Goal: Information Seeking & Learning: Learn about a topic

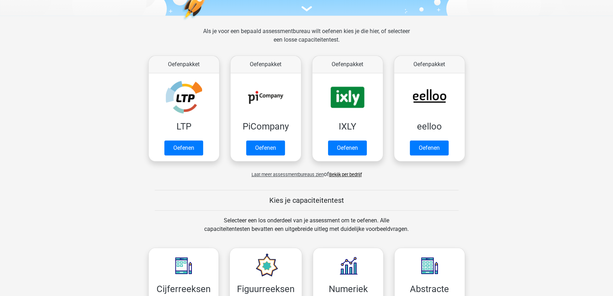
scroll to position [249, 0]
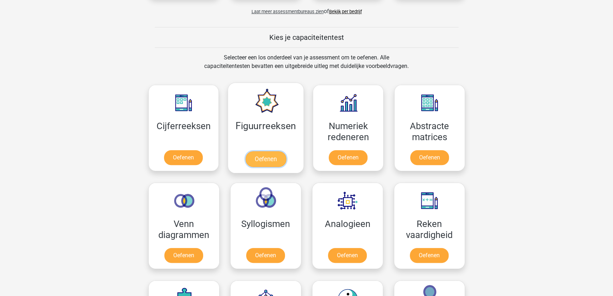
click at [275, 157] on link "Oefenen" at bounding box center [265, 159] width 41 height 16
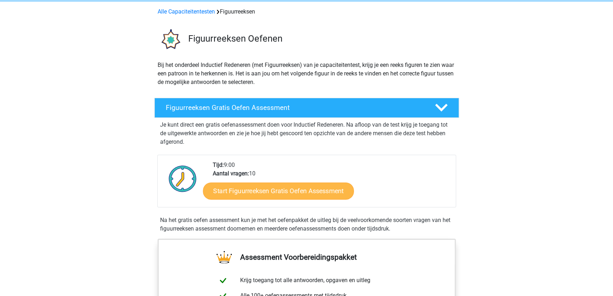
scroll to position [71, 0]
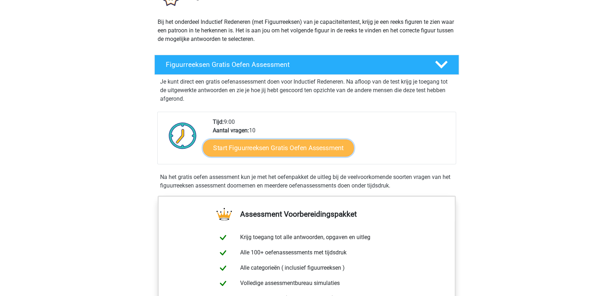
click at [315, 150] on link "Start Figuurreeksen Gratis Oefen Assessment" at bounding box center [278, 147] width 151 height 17
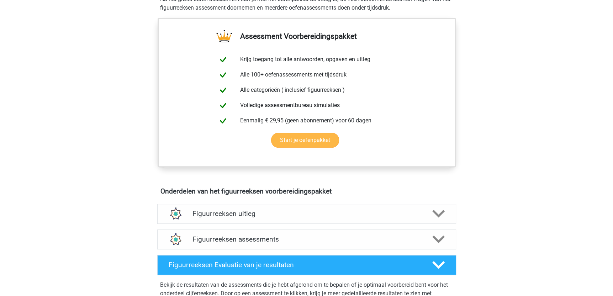
scroll to position [36, 0]
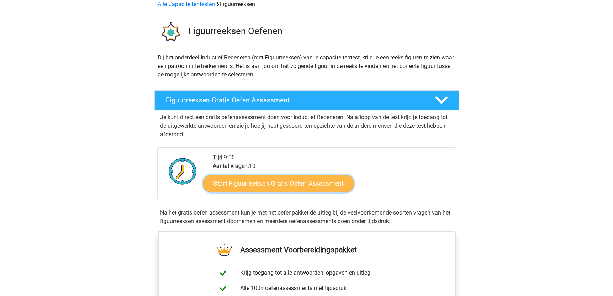
click at [325, 180] on link "Start Figuurreeksen Gratis Oefen Assessment" at bounding box center [278, 183] width 151 height 17
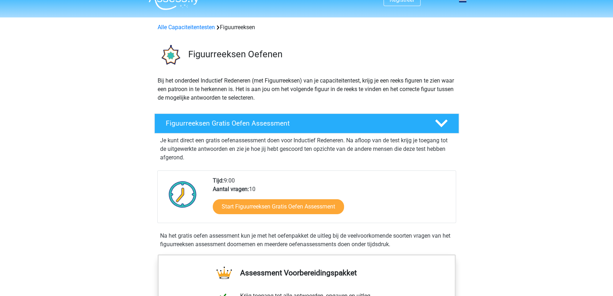
scroll to position [0, 0]
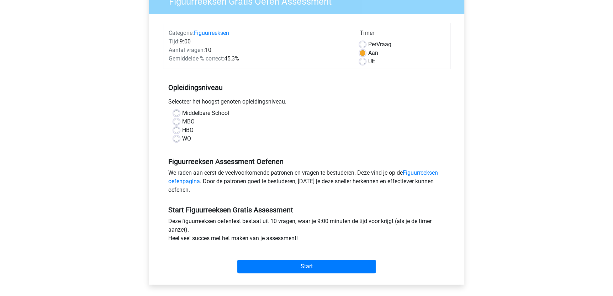
scroll to position [71, 0]
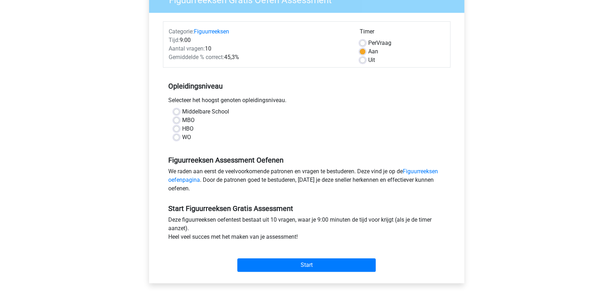
click at [182, 111] on label "Middelbare School" at bounding box center [205, 111] width 47 height 9
click at [177, 111] on input "Middelbare School" at bounding box center [177, 110] width 6 height 7
radio input "true"
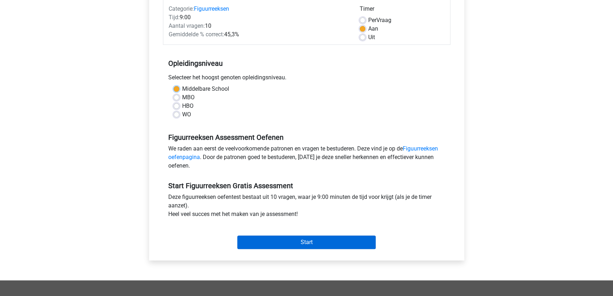
scroll to position [107, 0]
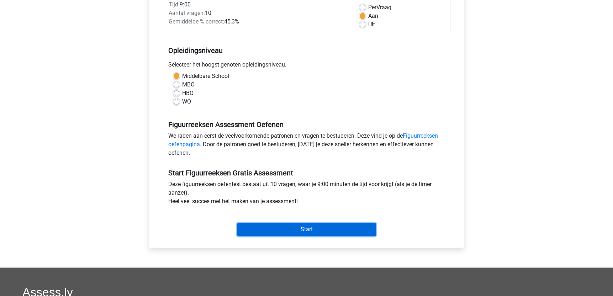
click at [322, 229] on input "Start" at bounding box center [306, 230] width 138 height 14
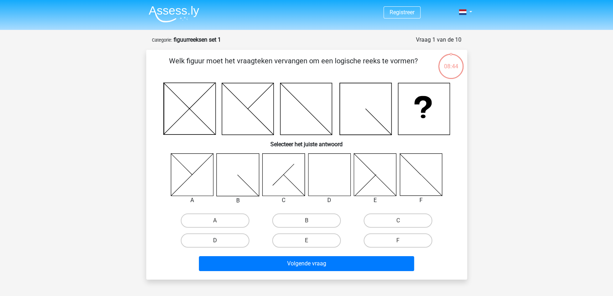
click at [225, 242] on label "D" at bounding box center [215, 240] width 69 height 14
click at [219, 242] on input "D" at bounding box center [217, 242] width 5 height 5
radio input "true"
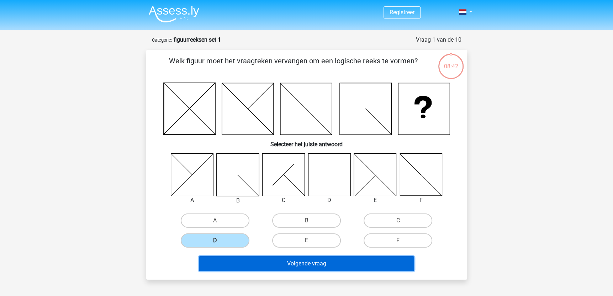
click at [297, 262] on button "Volgende vraag" at bounding box center [306, 263] width 215 height 15
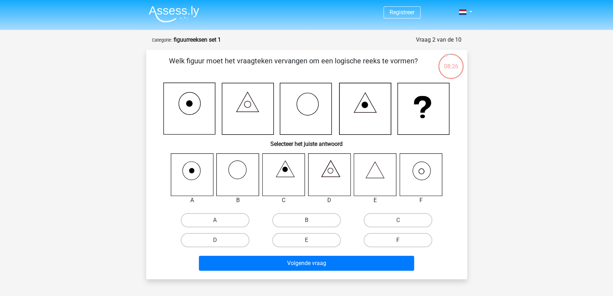
click at [403, 241] on label "F" at bounding box center [397, 240] width 69 height 14
click at [403, 241] on input "F" at bounding box center [400, 242] width 5 height 5
radio input "true"
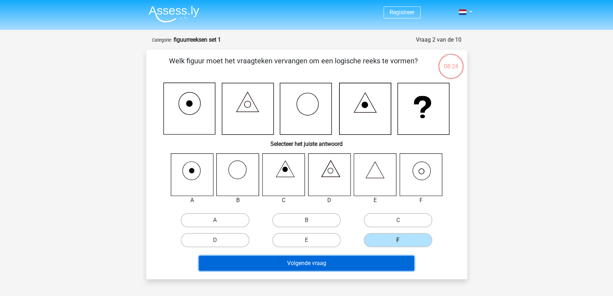
click at [376, 258] on button "Volgende vraag" at bounding box center [306, 263] width 215 height 15
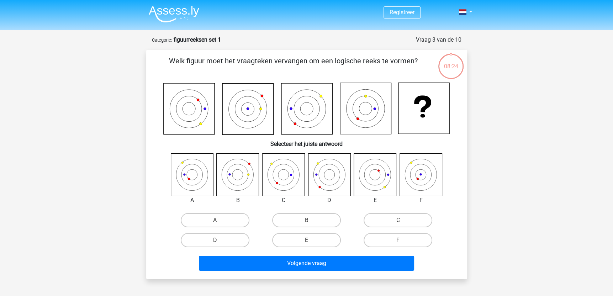
scroll to position [36, 0]
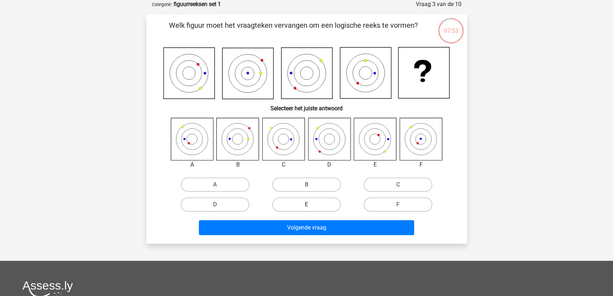
click at [318, 204] on label "E" at bounding box center [306, 204] width 69 height 14
click at [311, 204] on input "E" at bounding box center [308, 206] width 5 height 5
radio input "true"
click at [315, 202] on label "E" at bounding box center [306, 204] width 69 height 14
click at [311, 204] on input "E" at bounding box center [308, 206] width 5 height 5
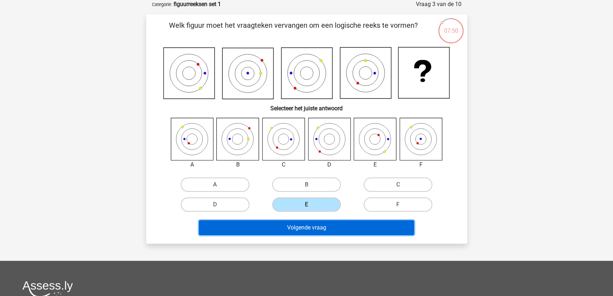
click at [313, 228] on button "Volgende vraag" at bounding box center [306, 227] width 215 height 15
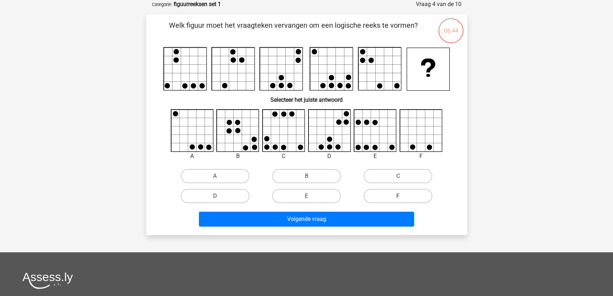
click at [407, 198] on label "F" at bounding box center [397, 196] width 69 height 14
click at [403, 198] on input "F" at bounding box center [400, 198] width 5 height 5
radio input "true"
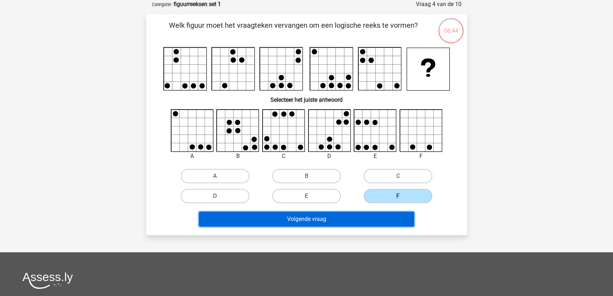
click at [387, 216] on button "Volgende vraag" at bounding box center [306, 219] width 215 height 15
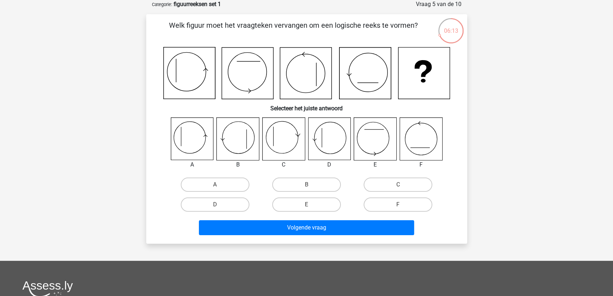
click at [187, 137] on icon at bounding box center [192, 139] width 42 height 42
click at [215, 188] on input "A" at bounding box center [217, 187] width 5 height 5
radio input "true"
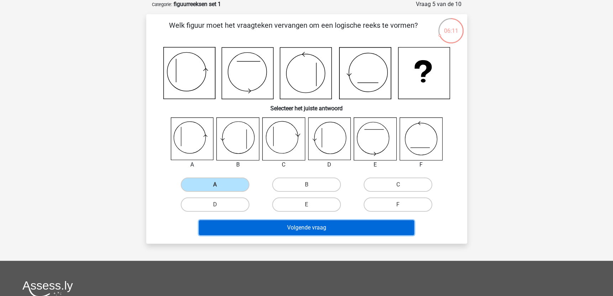
click at [297, 234] on button "Volgende vraag" at bounding box center [306, 227] width 215 height 15
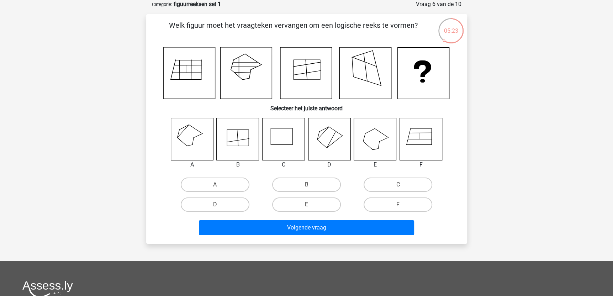
click at [208, 149] on icon at bounding box center [192, 139] width 42 height 42
click at [210, 183] on label "A" at bounding box center [215, 184] width 69 height 14
click at [215, 185] on input "A" at bounding box center [217, 187] width 5 height 5
radio input "true"
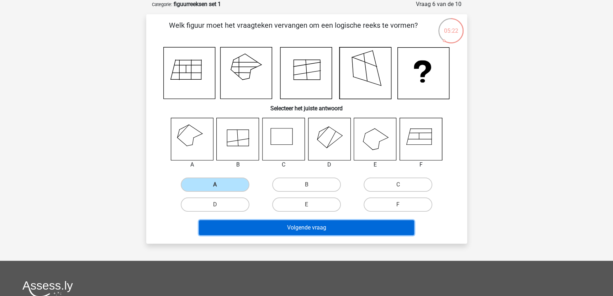
click at [271, 229] on button "Volgende vraag" at bounding box center [306, 227] width 215 height 15
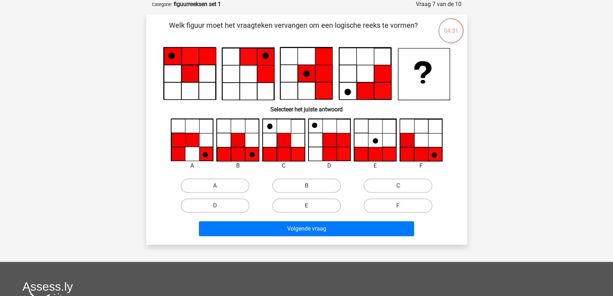
click at [279, 133] on icon at bounding box center [284, 140] width 14 height 14
click at [410, 186] on label "C" at bounding box center [397, 186] width 69 height 14
click at [403, 186] on input "C" at bounding box center [400, 188] width 5 height 5
radio input "true"
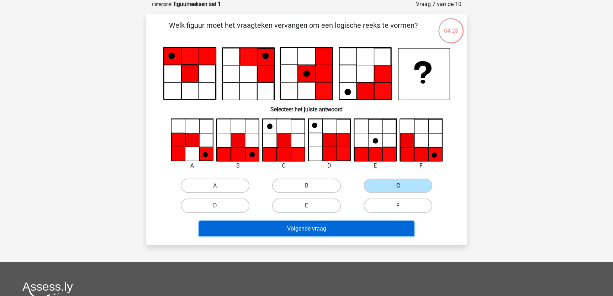
click at [390, 227] on button "Volgende vraag" at bounding box center [306, 228] width 215 height 15
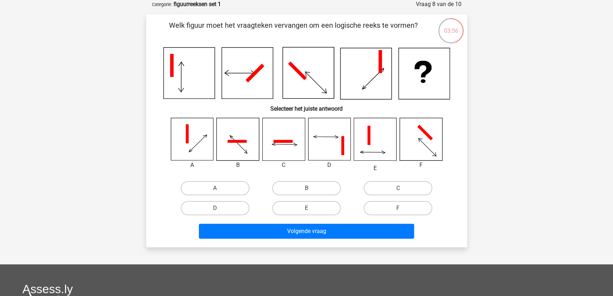
click at [336, 133] on icon at bounding box center [329, 139] width 42 height 42
click at [230, 208] on label "D" at bounding box center [215, 208] width 69 height 14
click at [219, 208] on input "D" at bounding box center [217, 210] width 5 height 5
radio input "true"
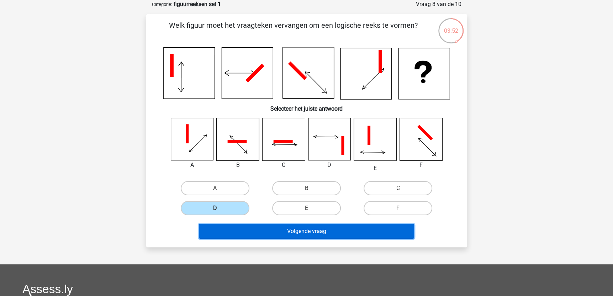
click at [261, 233] on button "Volgende vraag" at bounding box center [306, 231] width 215 height 15
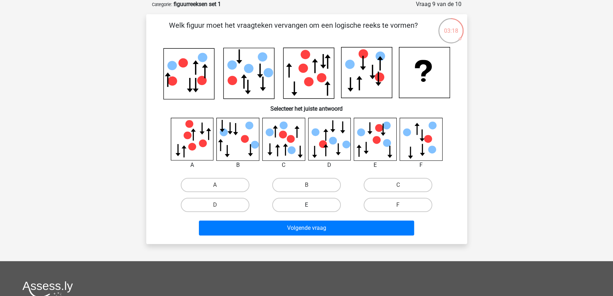
click at [305, 201] on label "E" at bounding box center [306, 205] width 69 height 14
click at [306, 205] on input "E" at bounding box center [308, 207] width 5 height 5
radio input "true"
click at [319, 235] on div "Volgende vraag" at bounding box center [306, 229] width 275 height 18
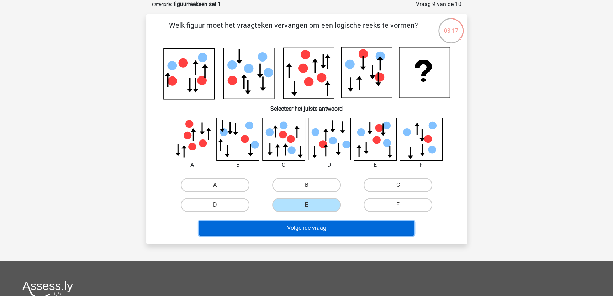
click at [323, 231] on button "Volgende vraag" at bounding box center [306, 227] width 215 height 15
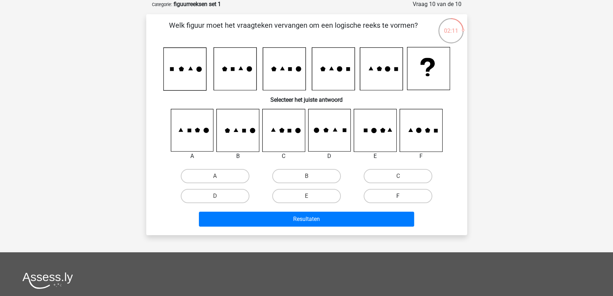
click at [398, 195] on label "F" at bounding box center [397, 196] width 69 height 14
click at [398, 196] on input "F" at bounding box center [400, 198] width 5 height 5
radio input "true"
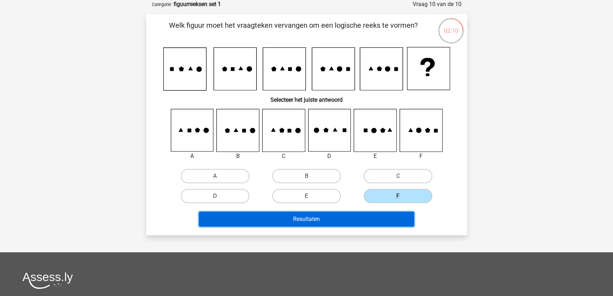
click at [395, 215] on button "Resultaten" at bounding box center [306, 219] width 215 height 15
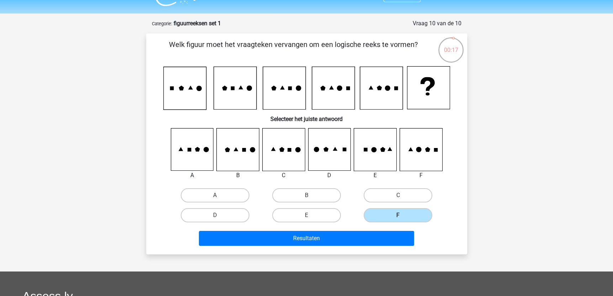
scroll to position [0, 0]
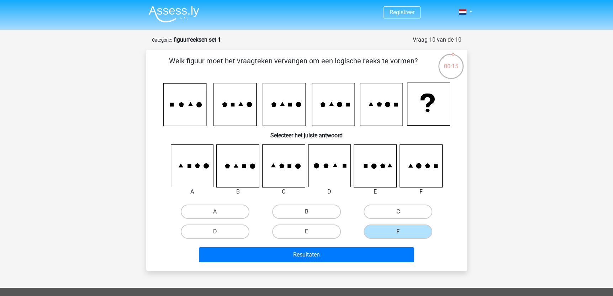
drag, startPoint x: 197, startPoint y: 38, endPoint x: 193, endPoint y: 38, distance: 4.3
click at [193, 38] on strong "figuurreeksen set 1" at bounding box center [197, 39] width 47 height 7
drag, startPoint x: 193, startPoint y: 38, endPoint x: 85, endPoint y: 33, distance: 107.9
click at [86, 34] on div "Registreer Nederlands English" at bounding box center [306, 237] width 613 height 475
drag, startPoint x: 229, startPoint y: 43, endPoint x: 226, endPoint y: 55, distance: 12.8
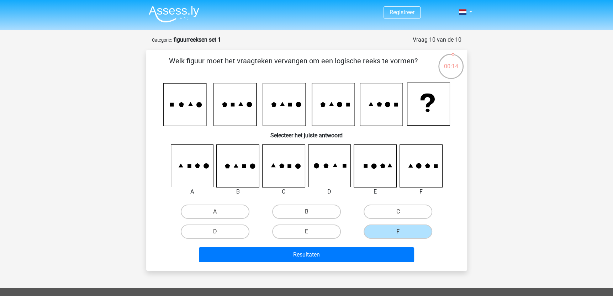
click at [229, 44] on div "Vraag 10 van de 10 Categorie: figuurreeksen set 1" at bounding box center [306, 40] width 309 height 9
click at [480, 135] on div "Registreer Nederlands English" at bounding box center [306, 237] width 613 height 475
click at [446, 63] on div "00:13" at bounding box center [450, 62] width 27 height 18
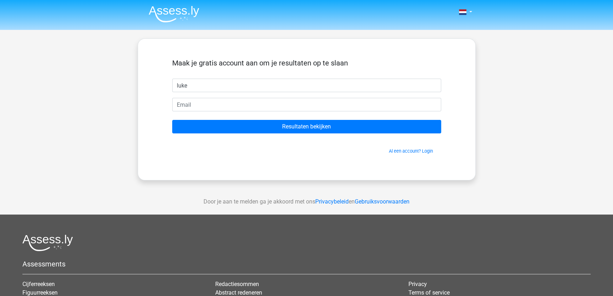
type input "luke"
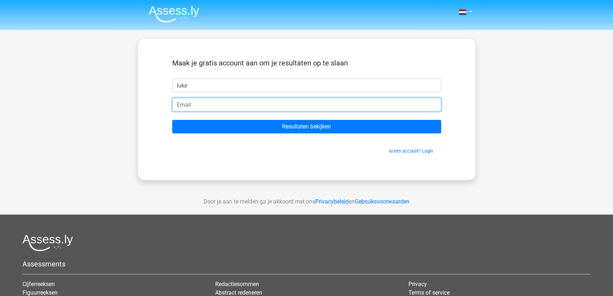
click at [372, 101] on input "email" at bounding box center [306, 105] width 269 height 14
type input "[EMAIL_ADDRESS][DOMAIN_NAME]"
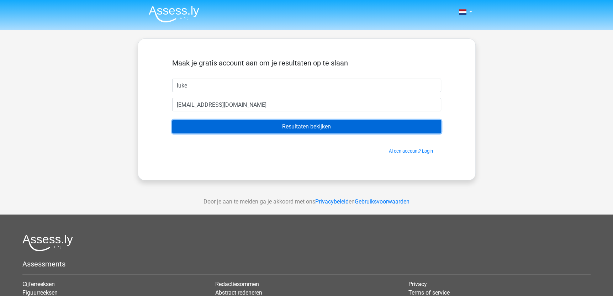
click at [289, 124] on input "Resultaten bekijken" at bounding box center [306, 127] width 269 height 14
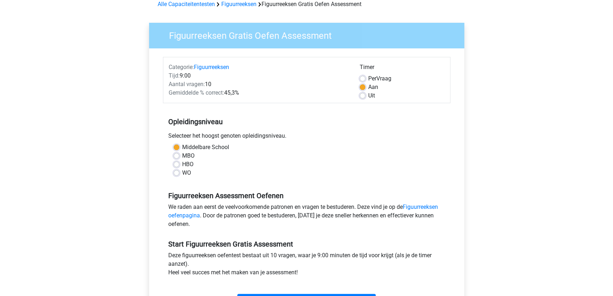
scroll to position [178, 0]
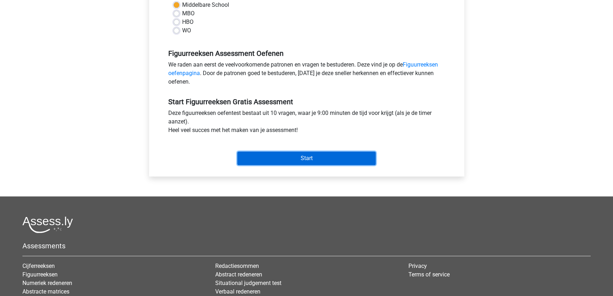
click at [323, 161] on input "Start" at bounding box center [306, 158] width 138 height 14
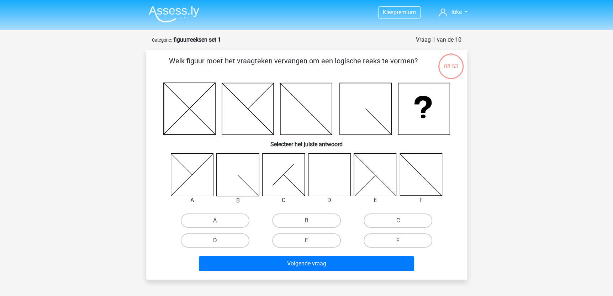
click at [223, 241] on label "D" at bounding box center [215, 240] width 69 height 14
click at [219, 241] on input "D" at bounding box center [217, 242] width 5 height 5
radio input "true"
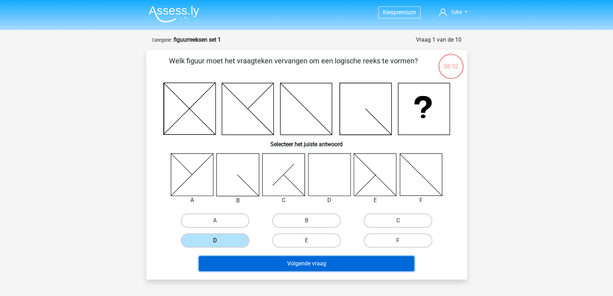
click at [287, 265] on button "Volgende vraag" at bounding box center [306, 263] width 215 height 15
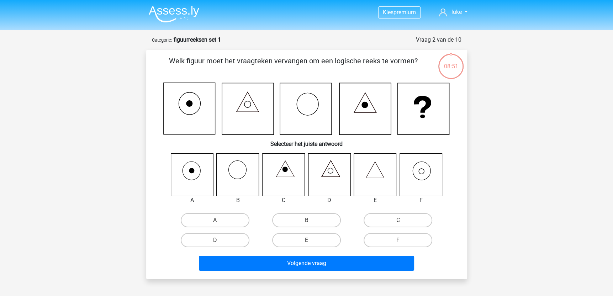
scroll to position [36, 0]
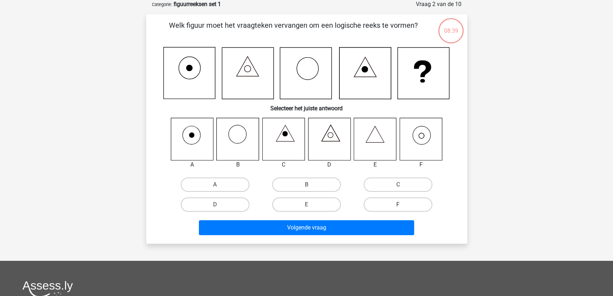
click at [370, 203] on label "F" at bounding box center [397, 204] width 69 height 14
click at [398, 204] on input "F" at bounding box center [400, 206] width 5 height 5
radio input "true"
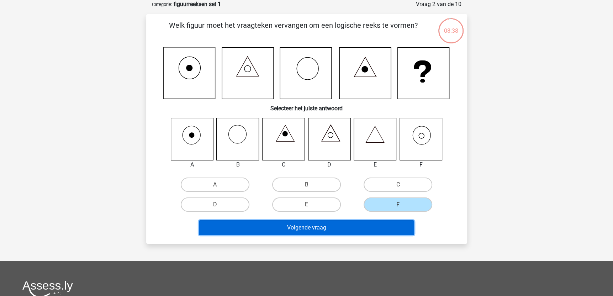
click at [367, 228] on button "Volgende vraag" at bounding box center [306, 227] width 215 height 15
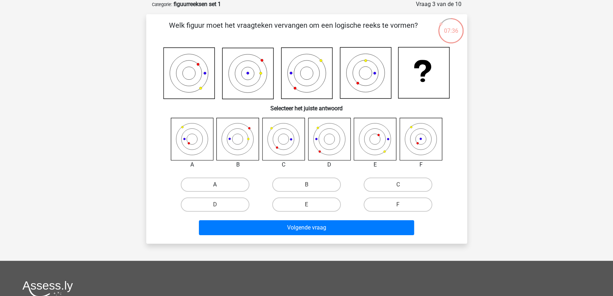
click at [241, 179] on div "A" at bounding box center [214, 185] width 91 height 20
drag, startPoint x: 226, startPoint y: 187, endPoint x: 232, endPoint y: 197, distance: 11.0
click at [225, 187] on label "A" at bounding box center [215, 184] width 69 height 14
click at [219, 187] on input "A" at bounding box center [217, 187] width 5 height 5
radio input "true"
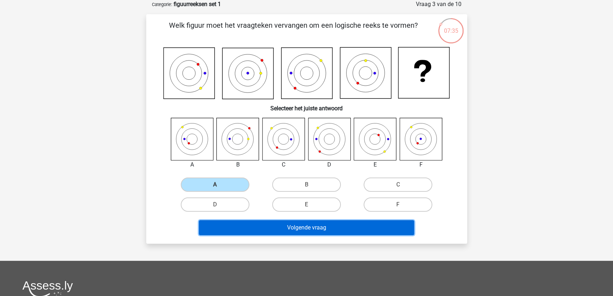
click at [282, 231] on button "Volgende vraag" at bounding box center [306, 227] width 215 height 15
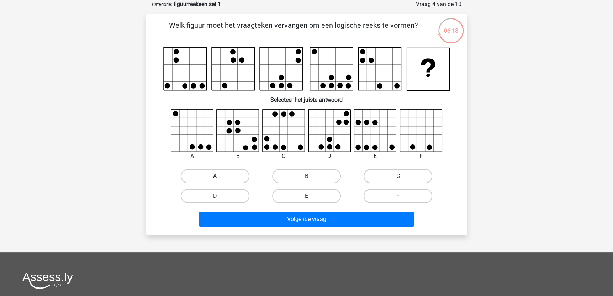
click at [241, 177] on label "A" at bounding box center [215, 176] width 69 height 14
click at [219, 177] on input "A" at bounding box center [217, 178] width 5 height 5
radio input "true"
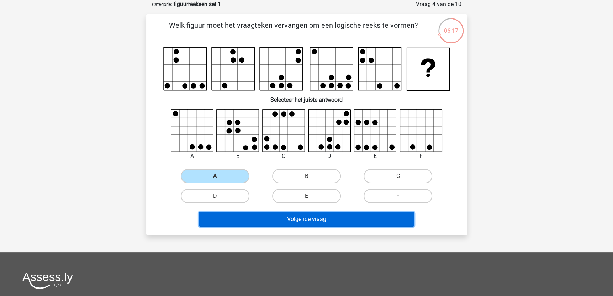
click at [304, 221] on button "Volgende vraag" at bounding box center [306, 219] width 215 height 15
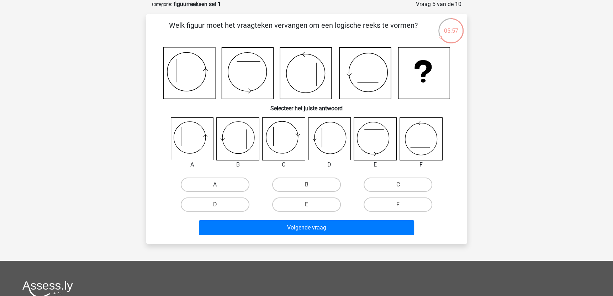
click at [227, 183] on label "A" at bounding box center [215, 184] width 69 height 14
click at [219, 185] on input "A" at bounding box center [217, 187] width 5 height 5
radio input "true"
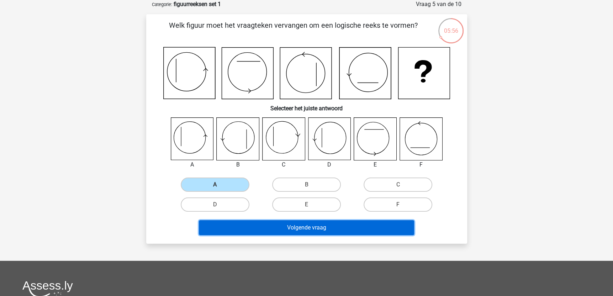
click at [305, 230] on button "Volgende vraag" at bounding box center [306, 227] width 215 height 15
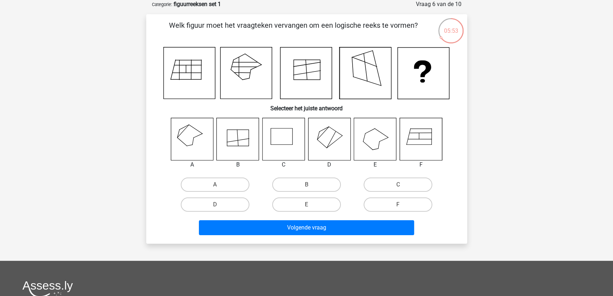
click at [215, 187] on input "A" at bounding box center [217, 187] width 5 height 5
radio input "true"
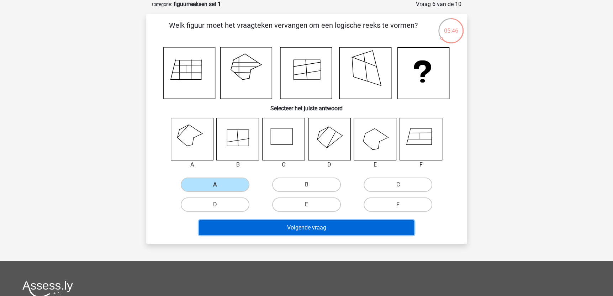
click at [308, 229] on button "Volgende vraag" at bounding box center [306, 227] width 215 height 15
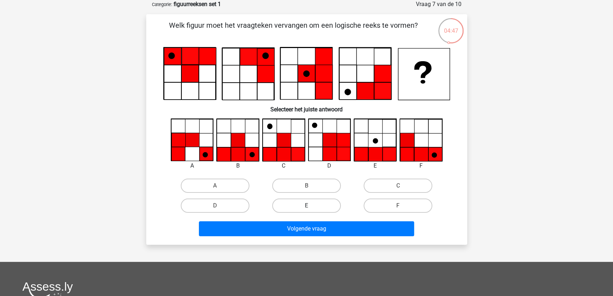
click at [287, 206] on label "E" at bounding box center [306, 205] width 69 height 14
click at [306, 206] on input "E" at bounding box center [308, 208] width 5 height 5
radio input "true"
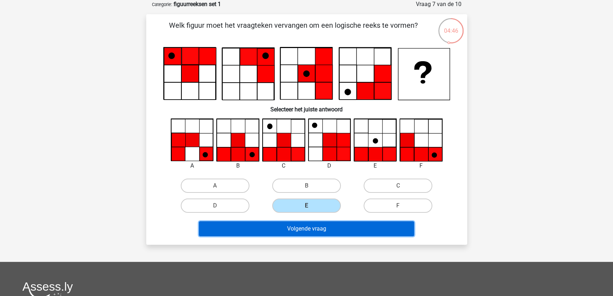
click at [316, 227] on button "Volgende vraag" at bounding box center [306, 228] width 215 height 15
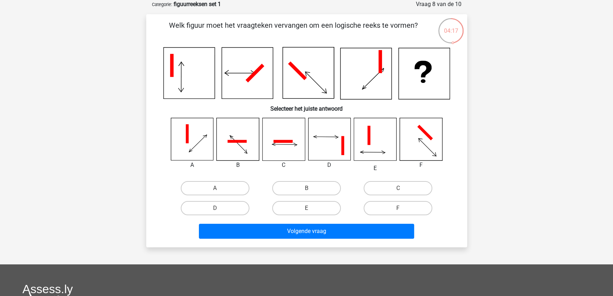
click at [239, 146] on icon at bounding box center [238, 139] width 42 height 42
click at [311, 189] on div "B" at bounding box center [306, 188] width 86 height 14
click at [311, 190] on label "B" at bounding box center [306, 188] width 69 height 14
click at [311, 190] on input "B" at bounding box center [308, 190] width 5 height 5
radio input "true"
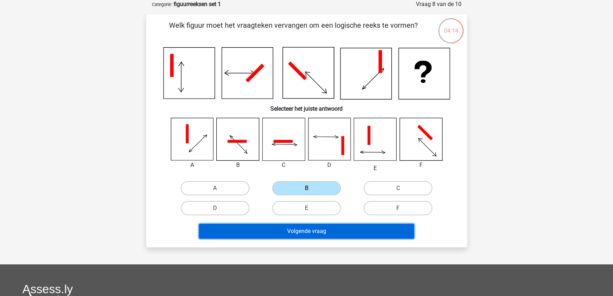
click at [325, 230] on button "Volgende vraag" at bounding box center [306, 231] width 215 height 15
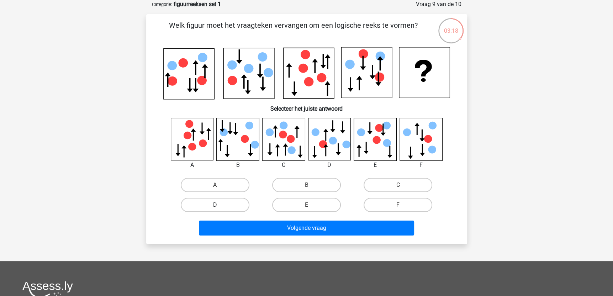
click at [229, 199] on label "D" at bounding box center [215, 205] width 69 height 14
click at [219, 205] on input "D" at bounding box center [217, 207] width 5 height 5
radio input "true"
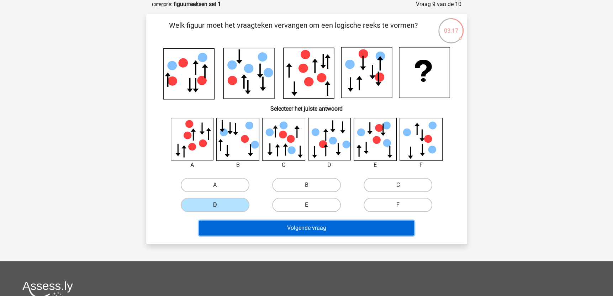
click at [322, 232] on button "Volgende vraag" at bounding box center [306, 227] width 215 height 15
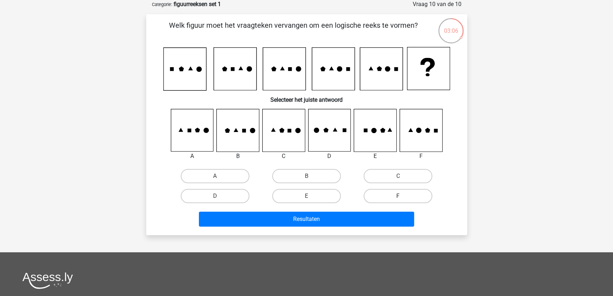
click at [407, 196] on label "F" at bounding box center [397, 196] width 69 height 14
click at [403, 196] on input "F" at bounding box center [400, 198] width 5 height 5
radio input "true"
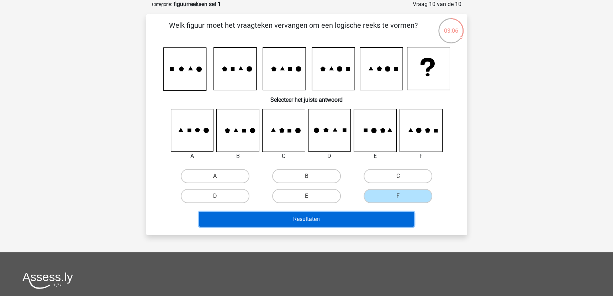
click at [390, 219] on button "Resultaten" at bounding box center [306, 219] width 215 height 15
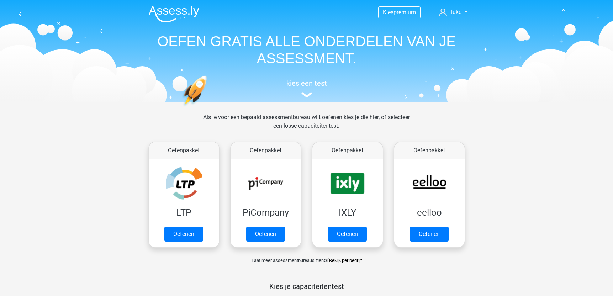
scroll to position [249, 0]
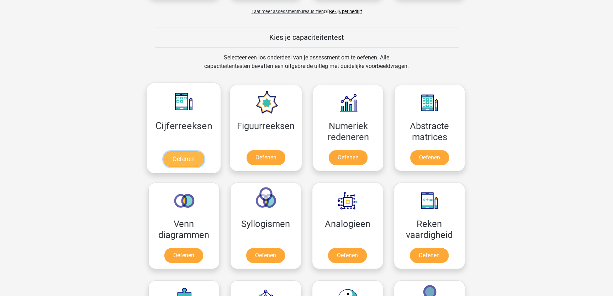
click at [190, 159] on link "Oefenen" at bounding box center [183, 159] width 41 height 16
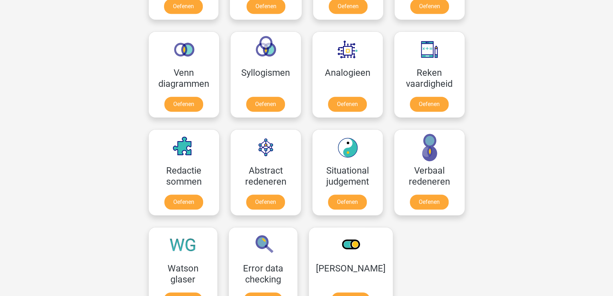
scroll to position [391, 0]
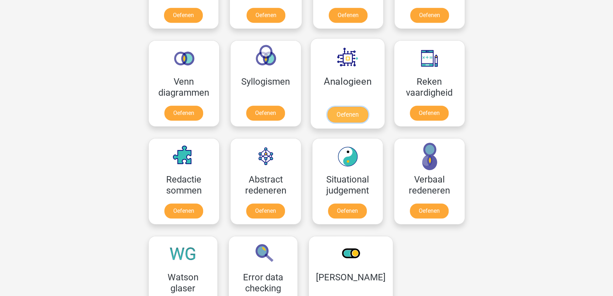
click at [330, 113] on link "Oefenen" at bounding box center [347, 115] width 41 height 16
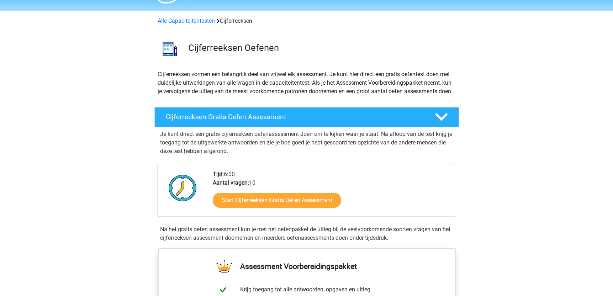
scroll to position [36, 0]
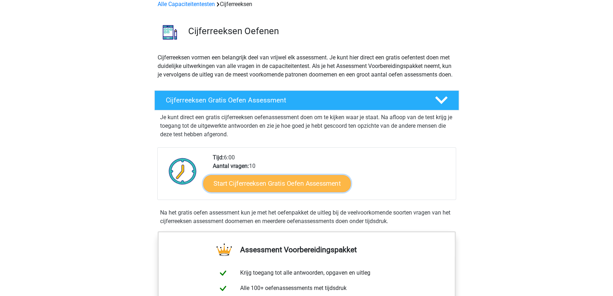
click at [304, 189] on link "Start Cijferreeksen Gratis Oefen Assessment" at bounding box center [277, 183] width 148 height 17
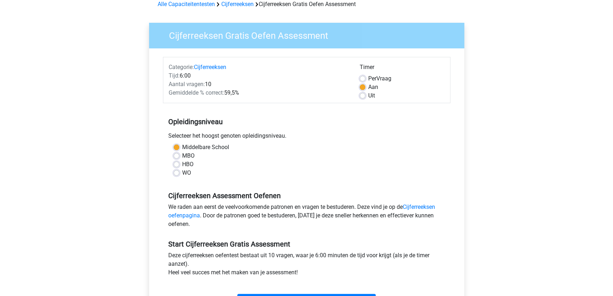
scroll to position [178, 0]
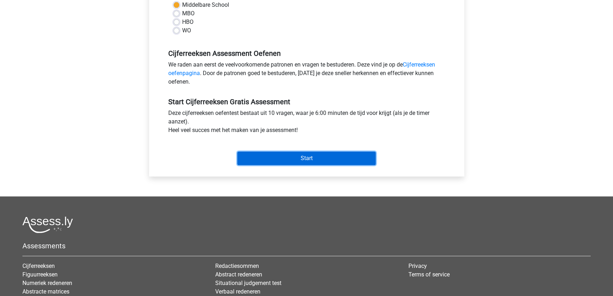
click at [320, 155] on input "Start" at bounding box center [306, 158] width 138 height 14
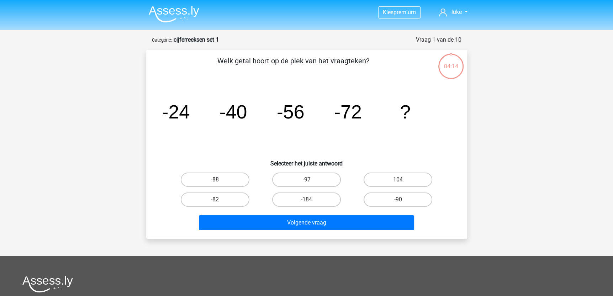
click at [222, 179] on label "-88" at bounding box center [215, 179] width 69 height 14
click at [219, 180] on input "-88" at bounding box center [217, 182] width 5 height 5
radio input "true"
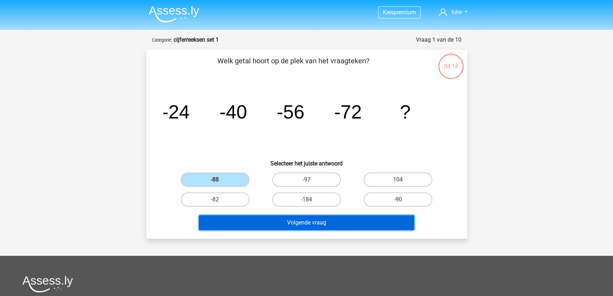
click at [324, 223] on button "Volgende vraag" at bounding box center [306, 222] width 215 height 15
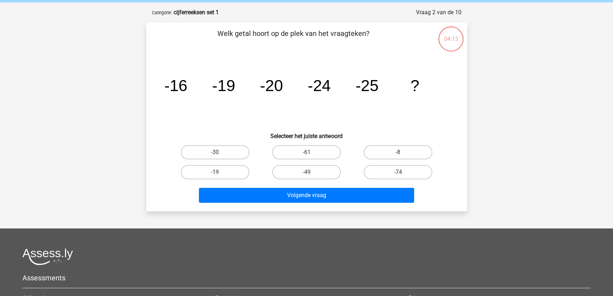
scroll to position [36, 0]
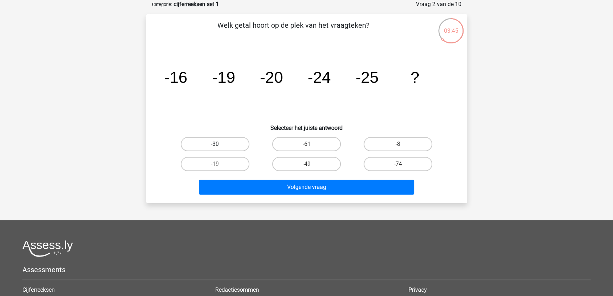
click at [222, 144] on label "-30" at bounding box center [215, 144] width 69 height 14
click at [219, 144] on input "-30" at bounding box center [217, 146] width 5 height 5
radio input "true"
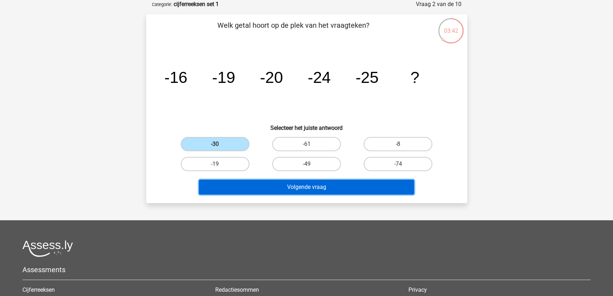
click at [332, 191] on button "Volgende vraag" at bounding box center [306, 187] width 215 height 15
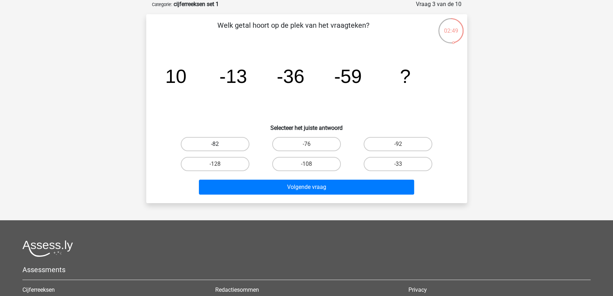
click at [229, 144] on label "-82" at bounding box center [215, 144] width 69 height 14
click at [219, 144] on input "-82" at bounding box center [217, 146] width 5 height 5
radio input "true"
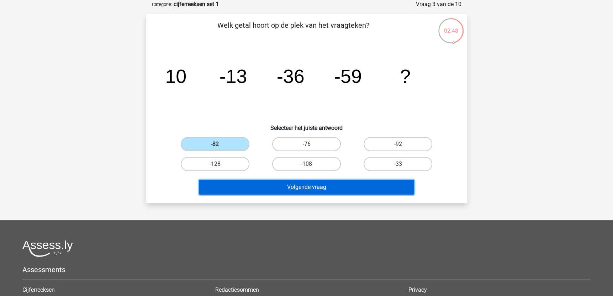
click at [313, 191] on button "Volgende vraag" at bounding box center [306, 187] width 215 height 15
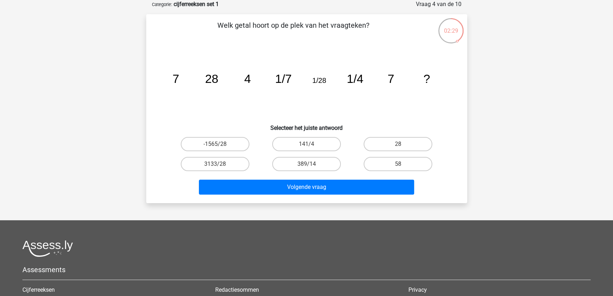
drag, startPoint x: 400, startPoint y: 148, endPoint x: 396, endPoint y: 151, distance: 5.5
click at [400, 148] on input "28" at bounding box center [400, 146] width 5 height 5
radio input "true"
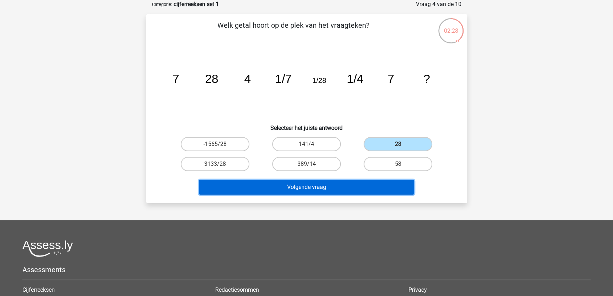
click at [379, 187] on button "Volgende vraag" at bounding box center [306, 187] width 215 height 15
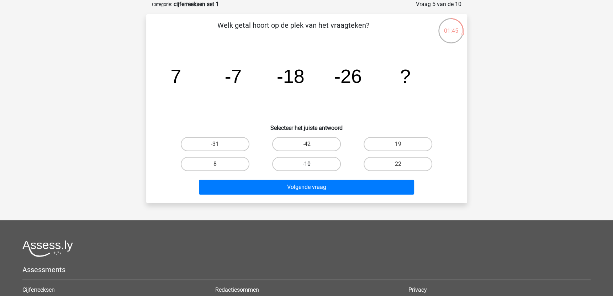
click at [310, 162] on label "-10" at bounding box center [306, 164] width 69 height 14
click at [310, 164] on input "-10" at bounding box center [308, 166] width 5 height 5
radio input "true"
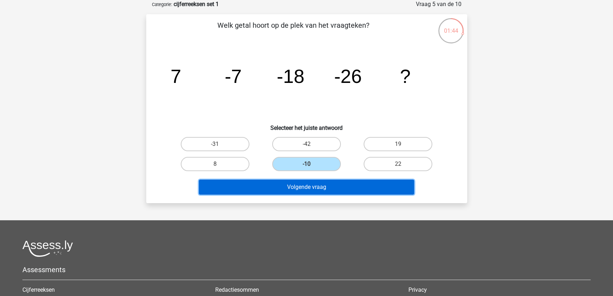
click at [319, 186] on button "Volgende vraag" at bounding box center [306, 187] width 215 height 15
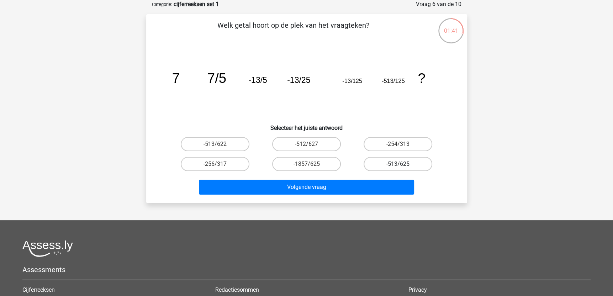
click at [392, 160] on label "-513/625" at bounding box center [397, 164] width 69 height 14
click at [398, 164] on input "-513/625" at bounding box center [400, 166] width 5 height 5
radio input "true"
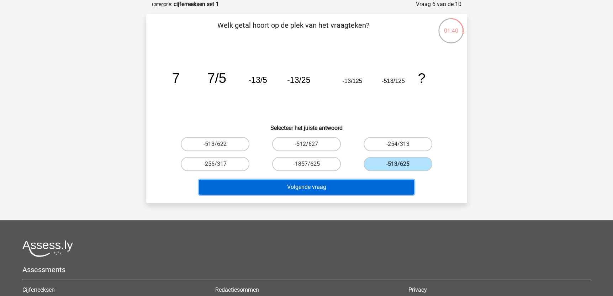
click at [373, 190] on button "Volgende vraag" at bounding box center [306, 187] width 215 height 15
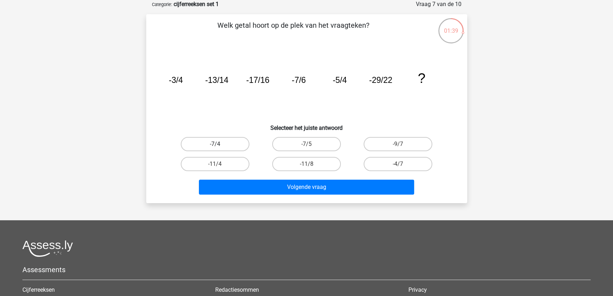
click at [230, 150] on label "-7/4" at bounding box center [215, 144] width 69 height 14
click at [219, 149] on input "-7/4" at bounding box center [217, 146] width 5 height 5
radio input "true"
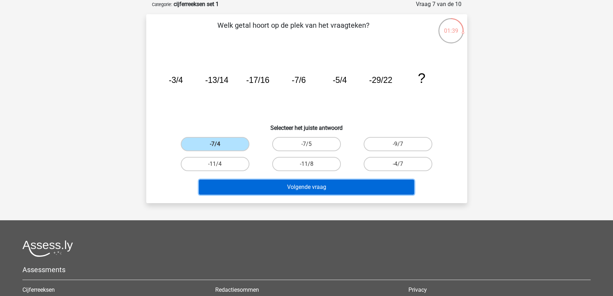
click at [258, 184] on button "Volgende vraag" at bounding box center [306, 187] width 215 height 15
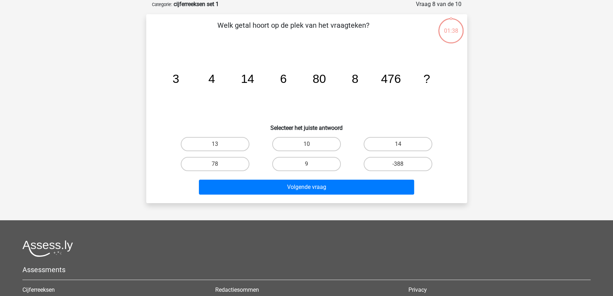
click at [400, 145] on input "14" at bounding box center [400, 146] width 5 height 5
radio input "true"
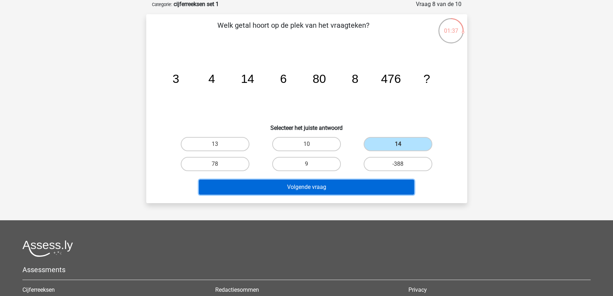
click at [383, 185] on button "Volgende vraag" at bounding box center [306, 187] width 215 height 15
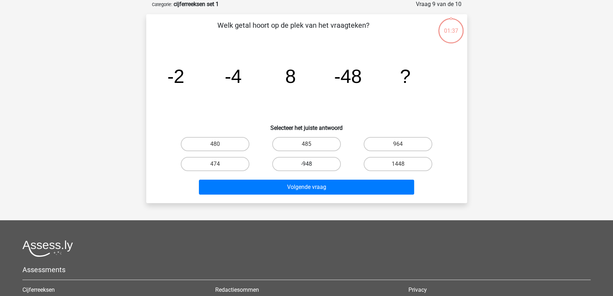
click at [289, 157] on label "-948" at bounding box center [306, 164] width 69 height 14
click at [306, 164] on input "-948" at bounding box center [308, 166] width 5 height 5
radio input "true"
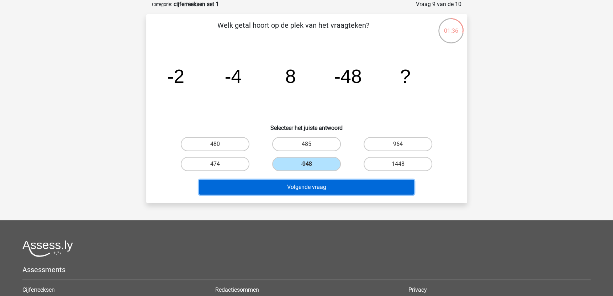
click at [301, 191] on button "Volgende vraag" at bounding box center [306, 187] width 215 height 15
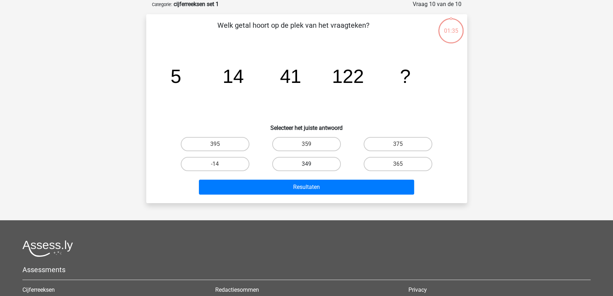
click at [318, 166] on label "349" at bounding box center [306, 164] width 69 height 14
click at [311, 166] on input "349" at bounding box center [308, 166] width 5 height 5
radio input "true"
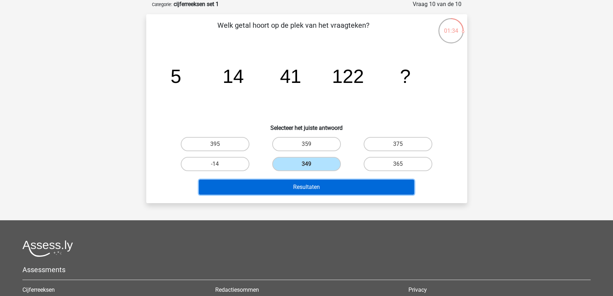
drag, startPoint x: 336, startPoint y: 187, endPoint x: 348, endPoint y: 191, distance: 12.4
click at [336, 188] on button "Resultaten" at bounding box center [306, 187] width 215 height 15
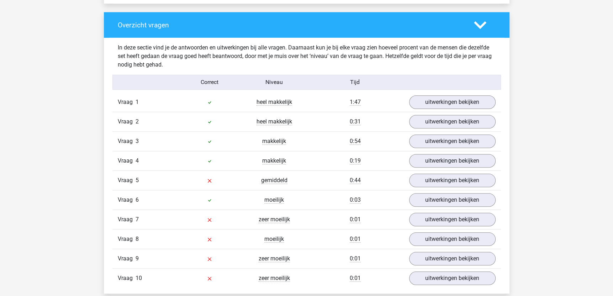
scroll to position [462, 0]
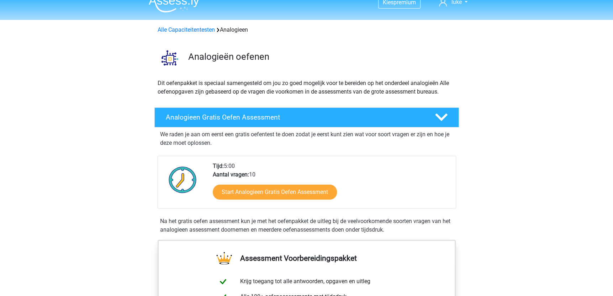
scroll to position [107, 0]
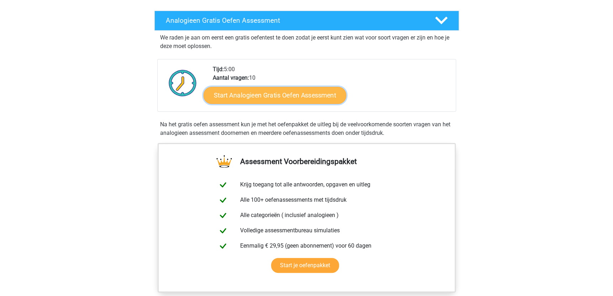
click at [311, 97] on link "Start Analogieen Gratis Oefen Assessment" at bounding box center [274, 94] width 143 height 17
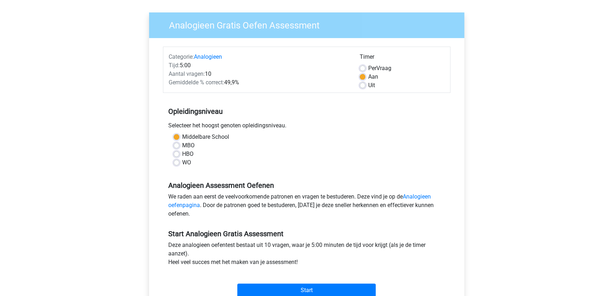
scroll to position [213, 0]
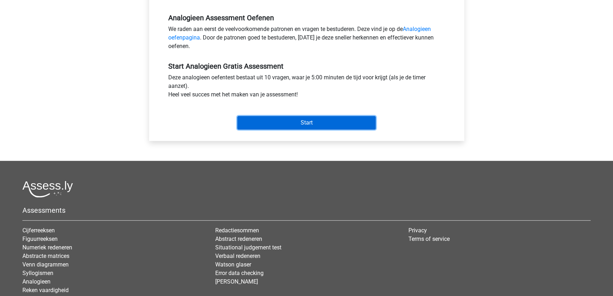
click at [313, 123] on input "Start" at bounding box center [306, 123] width 138 height 14
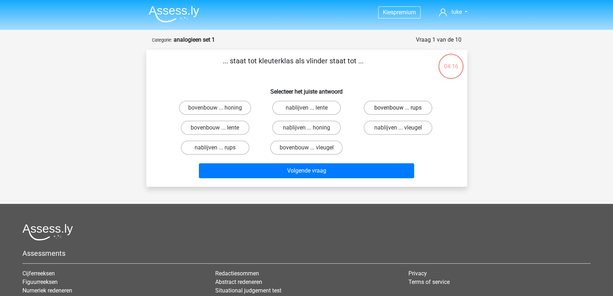
click at [398, 107] on label "bovenbouw ... rups" at bounding box center [397, 108] width 69 height 14
click at [398, 108] on input "bovenbouw ... rups" at bounding box center [400, 110] width 5 height 5
radio input "true"
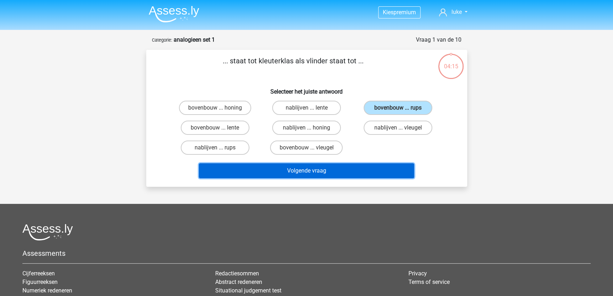
click at [367, 163] on button "Volgende vraag" at bounding box center [306, 170] width 215 height 15
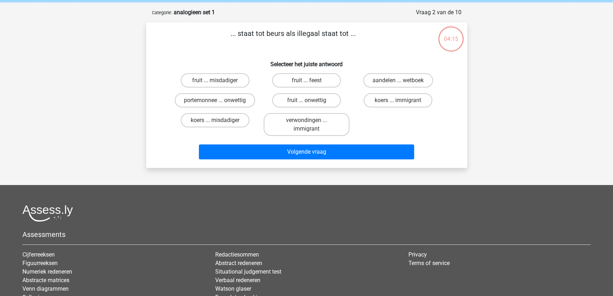
scroll to position [36, 0]
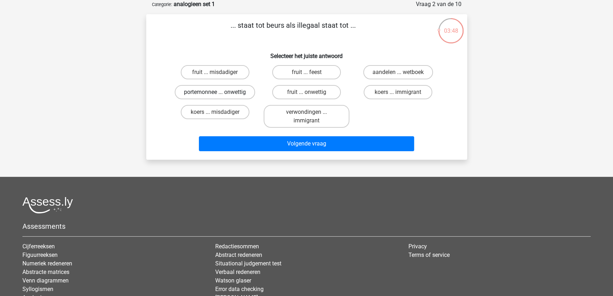
click at [230, 90] on label "portemonnee ... onwettig" at bounding box center [215, 92] width 80 height 14
click at [219, 92] on input "portemonnee ... onwettig" at bounding box center [217, 94] width 5 height 5
radio input "true"
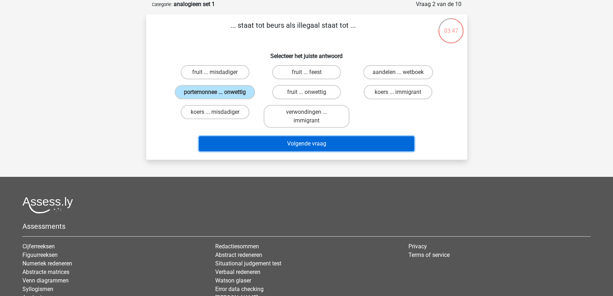
click at [323, 144] on button "Volgende vraag" at bounding box center [306, 143] width 215 height 15
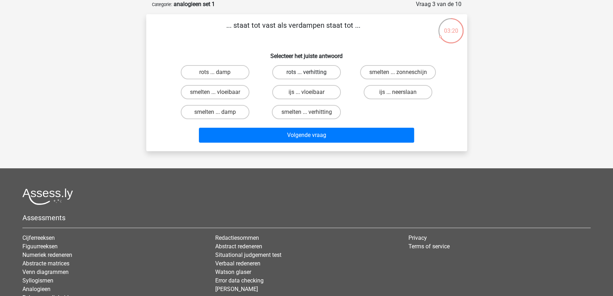
click at [315, 71] on label "rots ... verhitting" at bounding box center [306, 72] width 69 height 14
click at [311, 72] on input "rots ... verhitting" at bounding box center [308, 74] width 5 height 5
radio input "true"
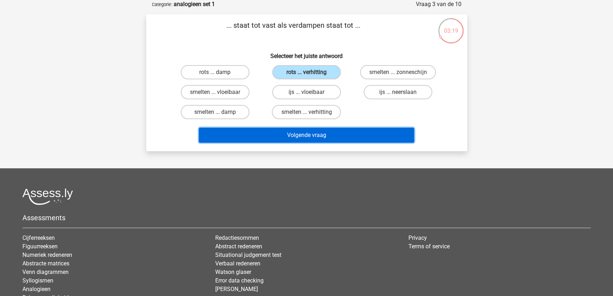
click at [307, 135] on button "Volgende vraag" at bounding box center [306, 135] width 215 height 15
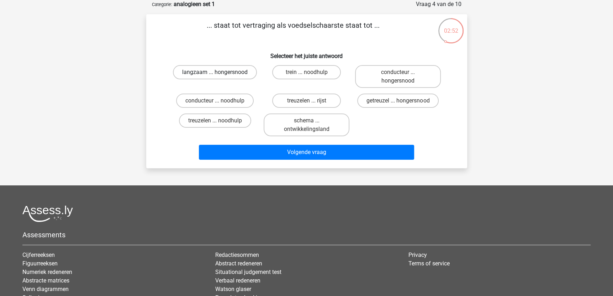
click at [229, 72] on label "langzaam ... hongersnood" at bounding box center [215, 72] width 84 height 14
click at [219, 72] on input "langzaam ... hongersnood" at bounding box center [217, 74] width 5 height 5
radio input "true"
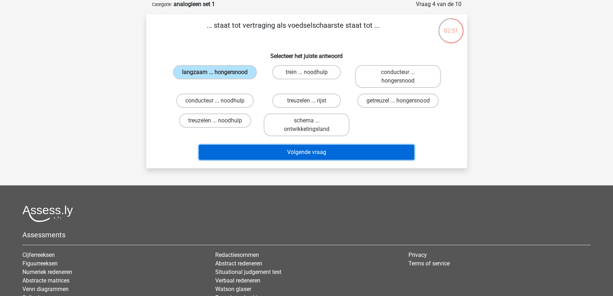
click at [315, 151] on button "Volgende vraag" at bounding box center [306, 152] width 215 height 15
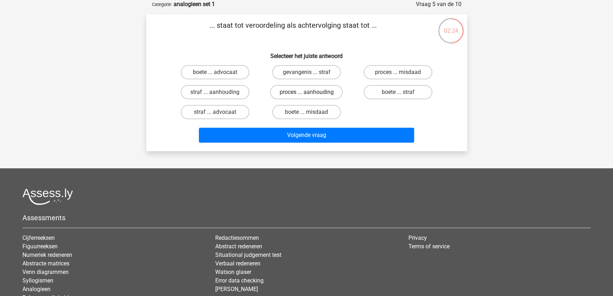
click at [329, 93] on label "proces ... aanhouding" at bounding box center [306, 92] width 73 height 14
click at [311, 93] on input "proces ... aanhouding" at bounding box center [308, 94] width 5 height 5
radio input "true"
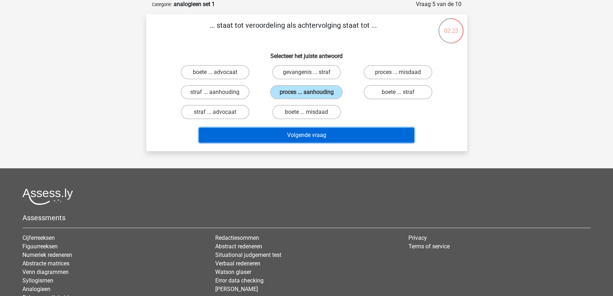
click at [358, 137] on button "Volgende vraag" at bounding box center [306, 135] width 215 height 15
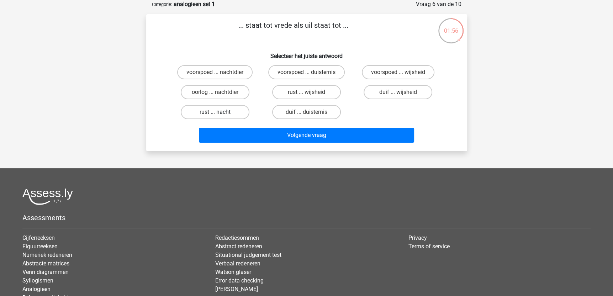
click at [231, 106] on label "rust ... nacht" at bounding box center [215, 112] width 69 height 14
click at [219, 112] on input "rust ... nacht" at bounding box center [217, 114] width 5 height 5
radio input "true"
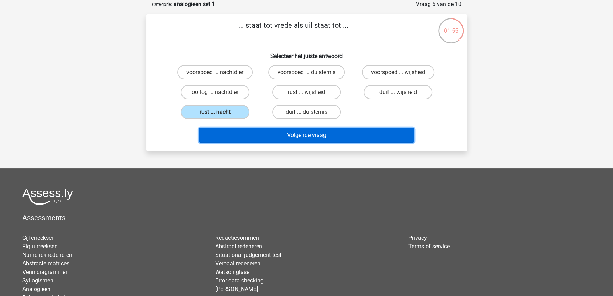
click at [305, 138] on button "Volgende vraag" at bounding box center [306, 135] width 215 height 15
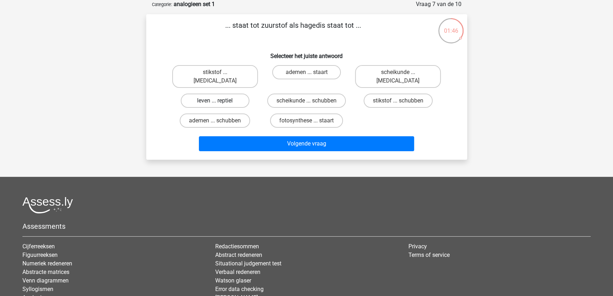
click at [239, 94] on label "leven ... reptiel" at bounding box center [215, 101] width 69 height 14
click at [219, 101] on input "leven ... reptiel" at bounding box center [217, 103] width 5 height 5
radio input "true"
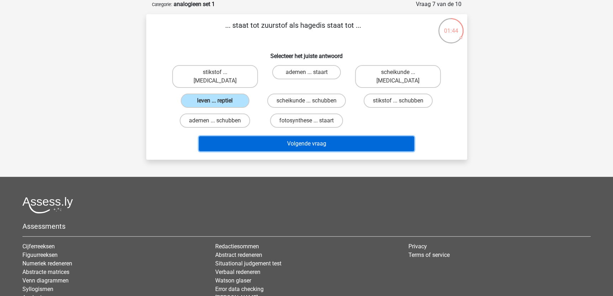
click at [304, 138] on button "Volgende vraag" at bounding box center [306, 143] width 215 height 15
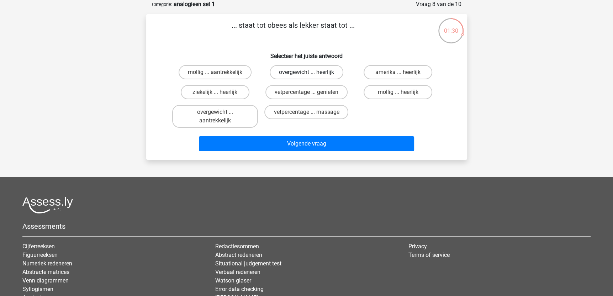
click at [325, 73] on label "overgewicht ... heerlijk" at bounding box center [307, 72] width 74 height 14
click at [311, 73] on input "overgewicht ... heerlijk" at bounding box center [308, 74] width 5 height 5
radio input "true"
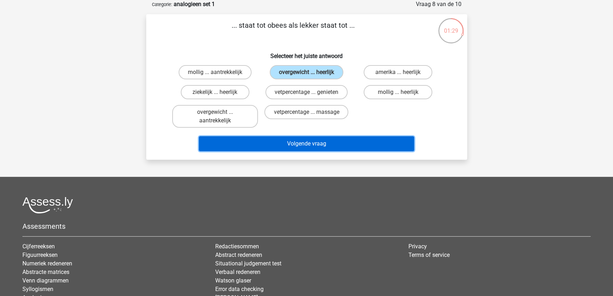
click at [331, 143] on button "Volgende vraag" at bounding box center [306, 143] width 215 height 15
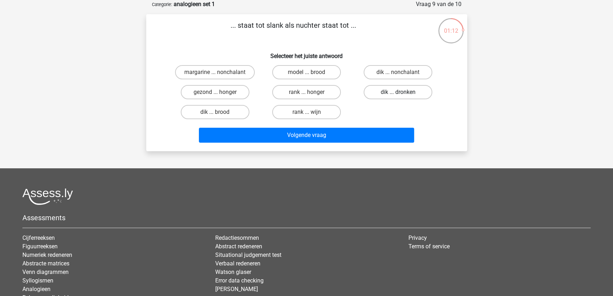
click at [407, 88] on label "dik ... dronken" at bounding box center [397, 92] width 69 height 14
click at [403, 92] on input "dik ... dronken" at bounding box center [400, 94] width 5 height 5
radio input "true"
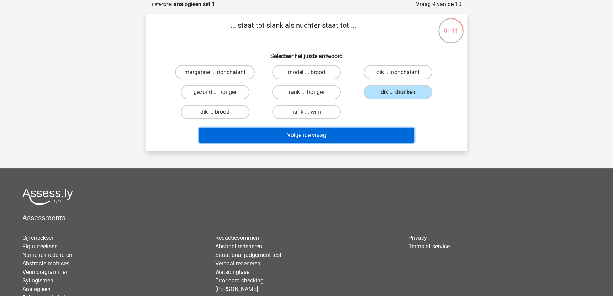
click at [375, 133] on button "Volgende vraag" at bounding box center [306, 135] width 215 height 15
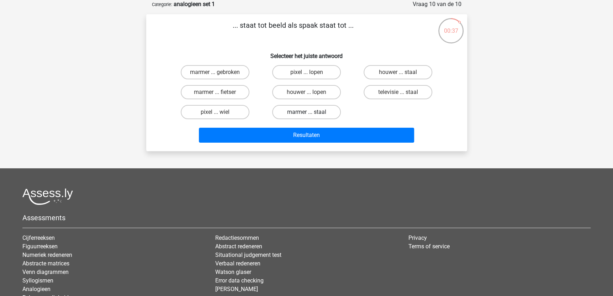
click at [333, 112] on label "marmer ... staal" at bounding box center [306, 112] width 69 height 14
click at [311, 112] on input "marmer ... staal" at bounding box center [308, 114] width 5 height 5
radio input "true"
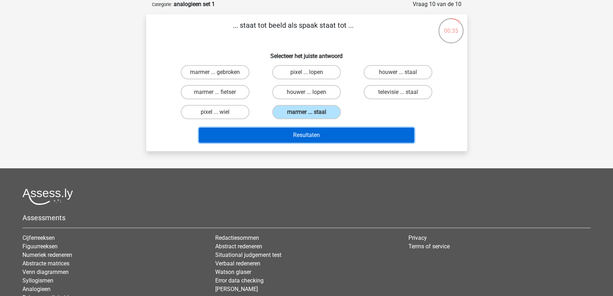
click at [351, 133] on button "Resultaten" at bounding box center [306, 135] width 215 height 15
